Goal: Find specific page/section: Find specific page/section

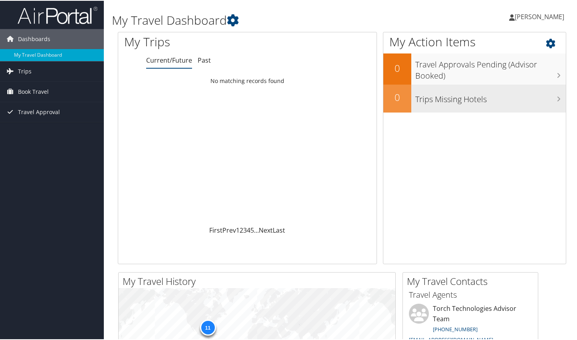
click at [508, 104] on h3 "Trips Missing Hotels" at bounding box center [490, 96] width 151 height 15
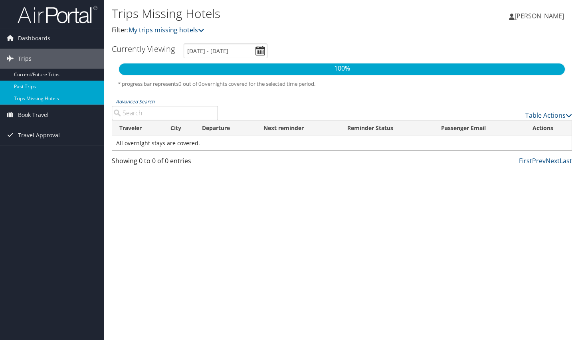
click at [36, 85] on link "Past Trips" at bounding box center [52, 87] width 104 height 12
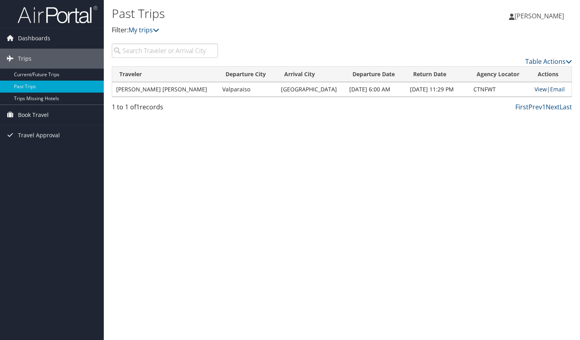
click at [535, 91] on link "View" at bounding box center [541, 89] width 12 height 8
